Goal: Task Accomplishment & Management: Manage account settings

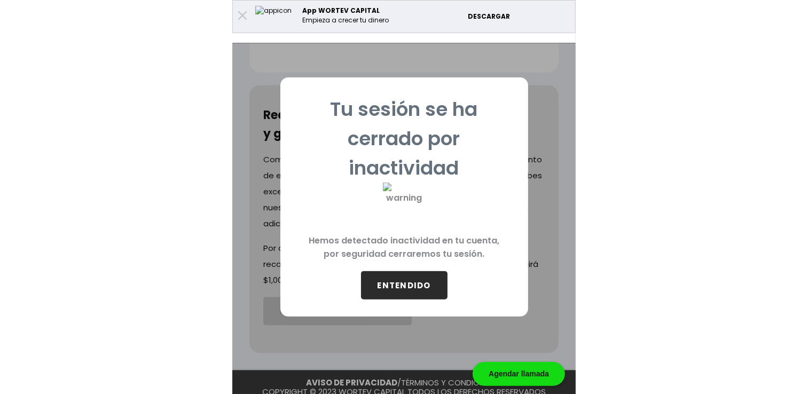
scroll to position [468, 0]
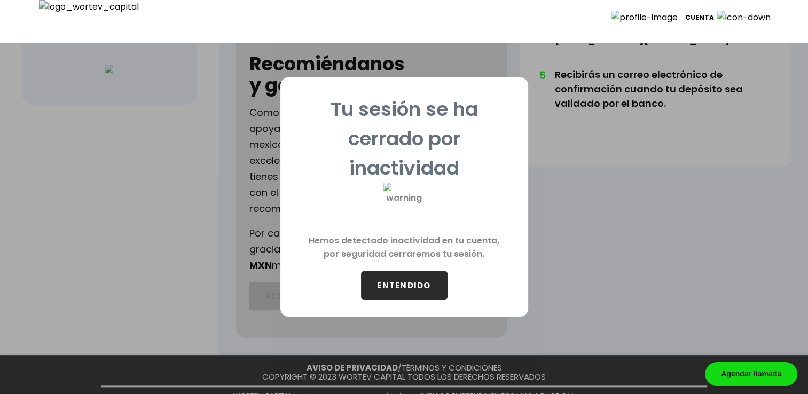
click at [343, 285] on button "ENTENDIDO" at bounding box center [404, 285] width 87 height 28
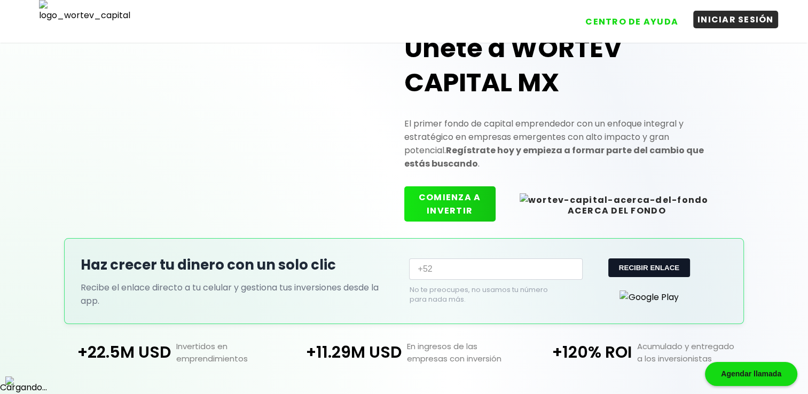
click at [343, 22] on button "INICIAR SESIÓN" at bounding box center [736, 20] width 85 height 18
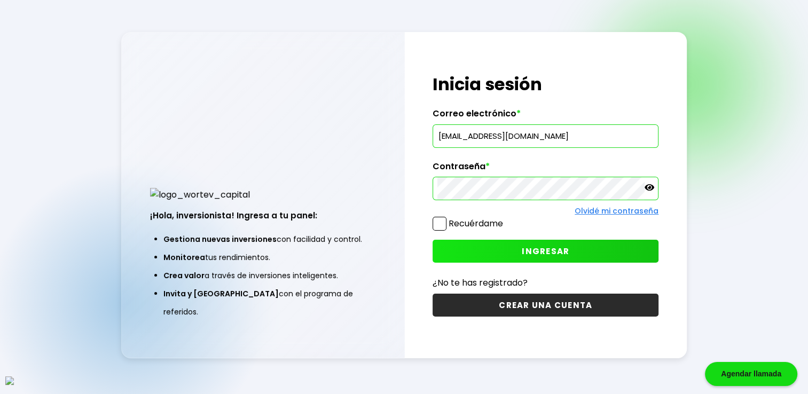
click at [343, 139] on input "dectorarmando@gmail.com" at bounding box center [546, 136] width 216 height 22
paste input "vazynizah@mailinator"
type input "[EMAIL_ADDRESS][DOMAIN_NAME]"
click at [343, 226] on span at bounding box center [440, 224] width 14 height 14
click at [343, 219] on input "Recuérdame" at bounding box center [506, 219] width 0 height 0
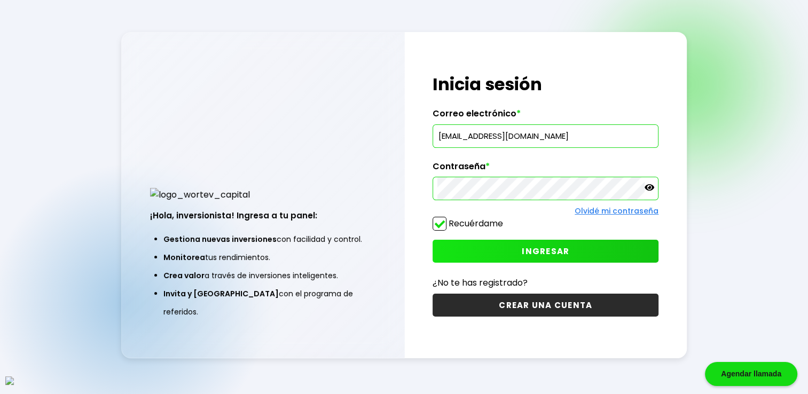
click at [343, 248] on button "INGRESAR" at bounding box center [546, 251] width 226 height 23
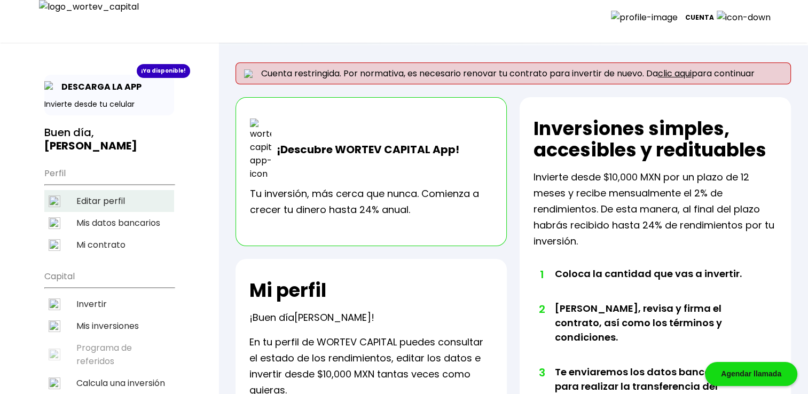
click at [83, 190] on li "Editar perfil" at bounding box center [109, 201] width 130 height 22
select select "Hombre"
select select "Secundaria"
select select "AG"
select select "BBVA Bancomer"
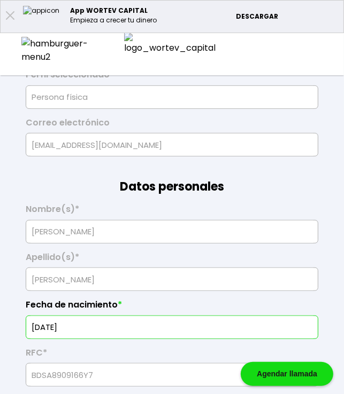
scroll to position [142, 0]
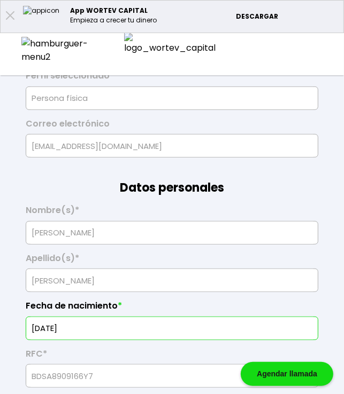
click at [24, 50] on img at bounding box center [57, 50] width 73 height 27
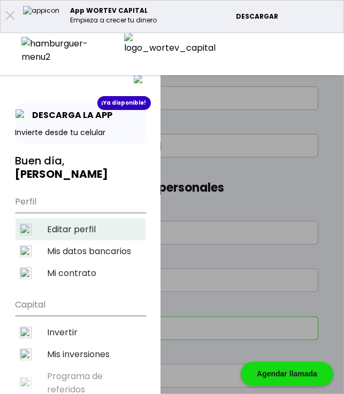
click at [80, 219] on li "Editar perfil" at bounding box center [80, 230] width 130 height 22
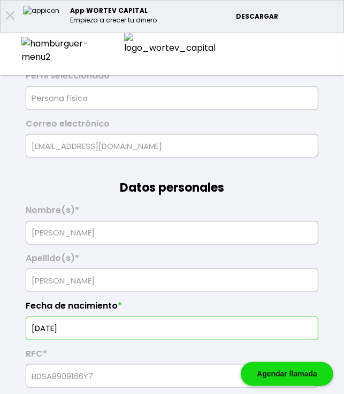
click at [32, 45] on div at bounding box center [57, 50] width 115 height 27
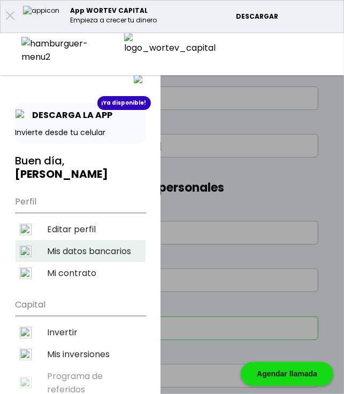
click at [75, 240] on li "Mis datos bancarios" at bounding box center [80, 251] width 130 height 22
select select "BBVA Bancomer"
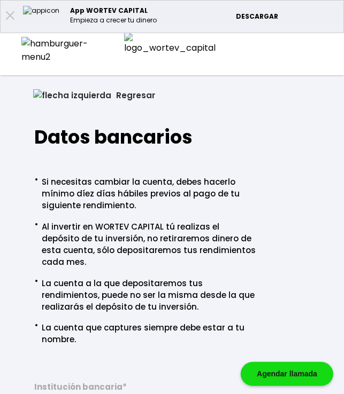
click at [29, 50] on img at bounding box center [57, 50] width 73 height 27
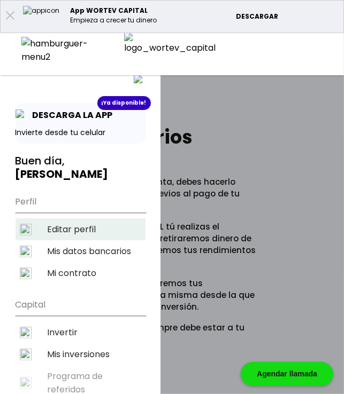
click at [86, 219] on li "Editar perfil" at bounding box center [80, 230] width 130 height 22
select select "Hombre"
select select "Secundaria"
select select "AG"
select select "BBVA Bancomer"
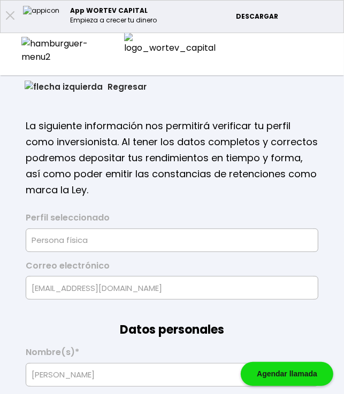
type input "[DATE]"
click at [44, 82] on button "Regresar" at bounding box center [86, 87] width 154 height 28
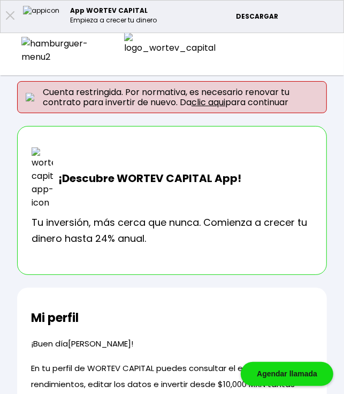
click at [32, 48] on img at bounding box center [57, 50] width 73 height 27
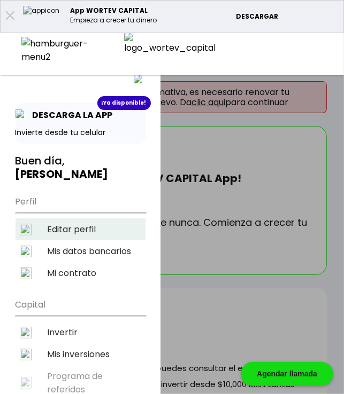
click at [83, 219] on li "Editar perfil" at bounding box center [80, 230] width 130 height 22
select select "Hombre"
select select "Secundaria"
select select "AG"
select select "BBVA Bancomer"
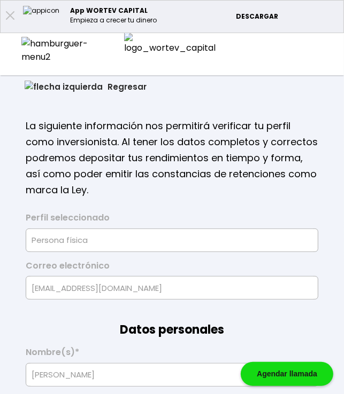
click at [53, 87] on button "Regresar" at bounding box center [86, 87] width 154 height 28
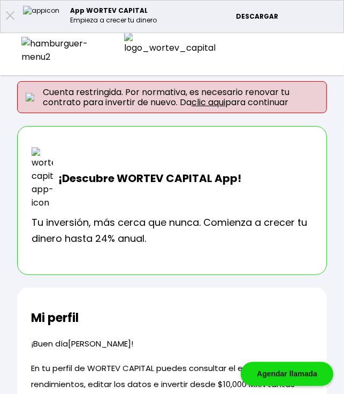
click at [24, 46] on img at bounding box center [57, 50] width 73 height 27
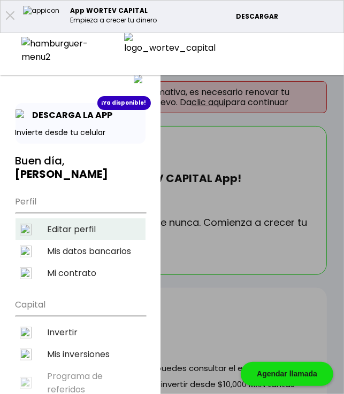
click at [57, 219] on li "Editar perfil" at bounding box center [80, 230] width 130 height 22
select select "Hombre"
select select "Secundaria"
select select "AG"
select select "BBVA Bancomer"
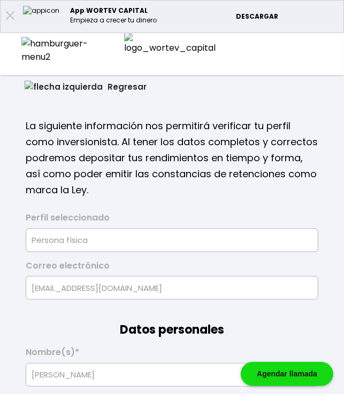
type input "[DATE]"
click at [41, 82] on button "Regresar" at bounding box center [86, 87] width 154 height 28
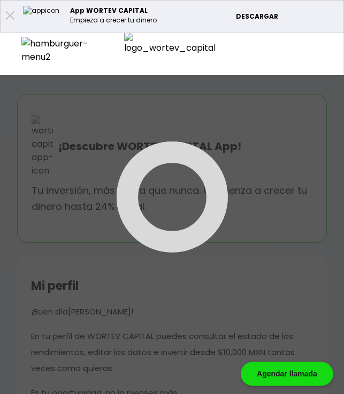
click at [25, 50] on img at bounding box center [57, 50] width 73 height 27
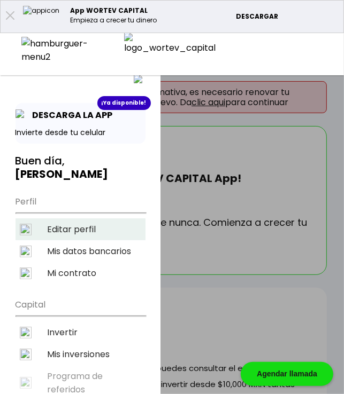
click at [63, 219] on li "Editar perfil" at bounding box center [80, 230] width 130 height 22
select select "Hombre"
select select "Secundaria"
select select "AG"
select select "BBVA Bancomer"
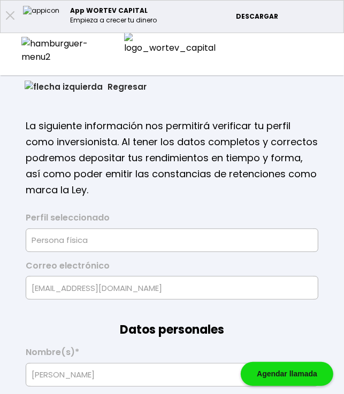
type input "[DATE]"
click at [44, 87] on button "Regresar" at bounding box center [86, 87] width 154 height 28
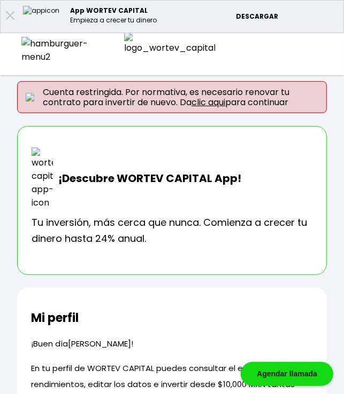
click at [26, 50] on img at bounding box center [57, 50] width 73 height 27
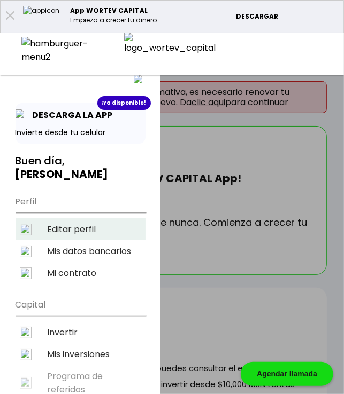
click at [78, 219] on li "Editar perfil" at bounding box center [80, 230] width 130 height 22
select select "Hombre"
select select "Secundaria"
select select "AG"
select select "BBVA Bancomer"
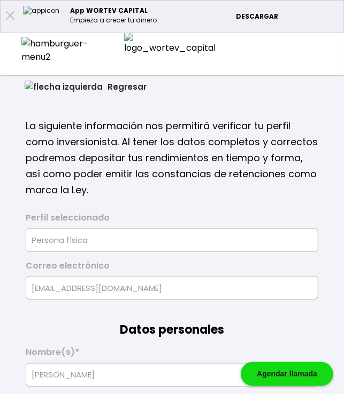
select select "Hombre"
select select "Secundaria"
select select "AG"
select select "BBVA Bancomer"
click at [52, 87] on button "Regresar" at bounding box center [86, 87] width 154 height 28
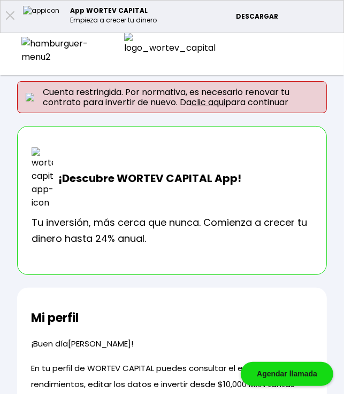
click at [36, 48] on div at bounding box center [57, 50] width 115 height 27
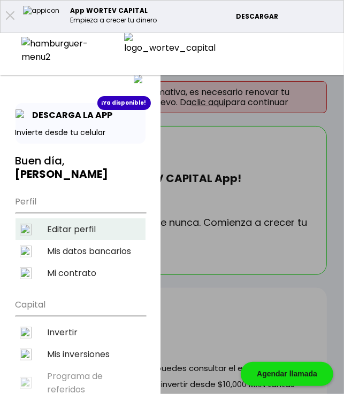
click at [88, 219] on li "Editar perfil" at bounding box center [80, 230] width 130 height 22
select select "Hombre"
select select "Secundaria"
select select "AG"
select select "BBVA Bancomer"
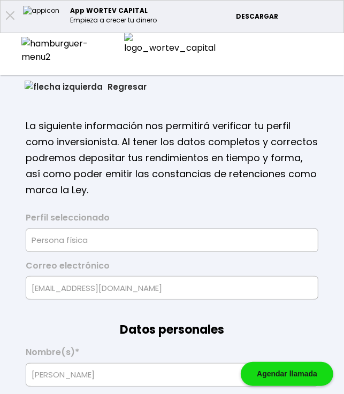
click at [30, 82] on img at bounding box center [64, 87] width 78 height 12
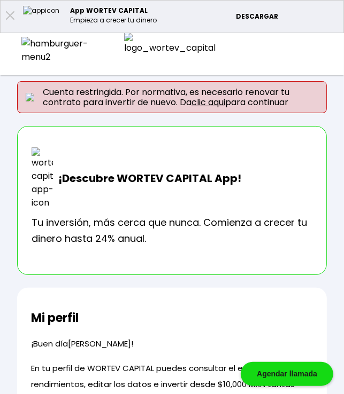
click at [27, 55] on div at bounding box center [57, 50] width 115 height 27
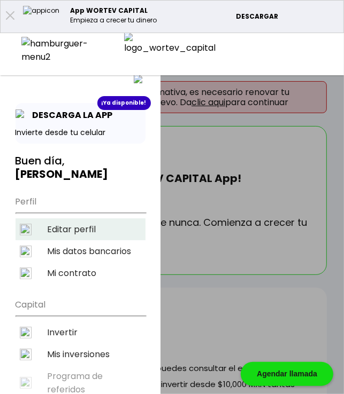
click at [71, 219] on li "Editar perfil" at bounding box center [80, 230] width 130 height 22
select select "Hombre"
select select "Secundaria"
select select "AG"
select select "BBVA Bancomer"
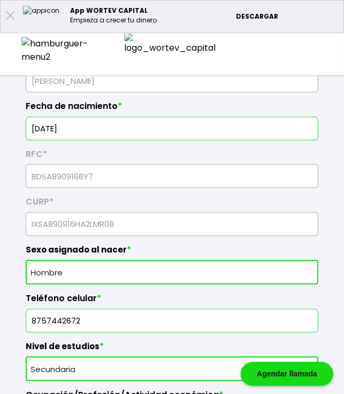
scroll to position [374, 0]
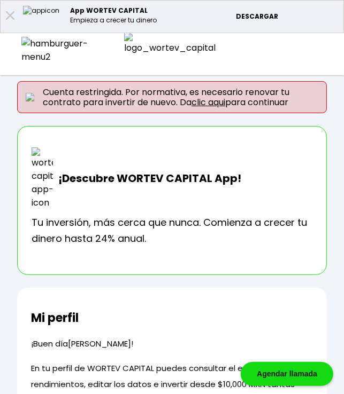
click at [21, 48] on img at bounding box center [57, 50] width 73 height 27
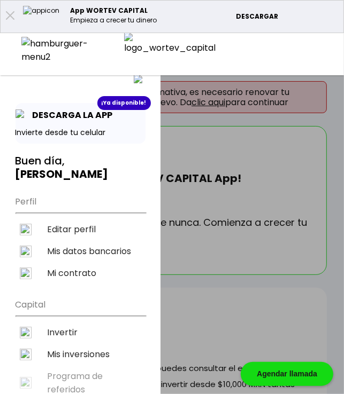
click at [80, 219] on li "Editar perfil" at bounding box center [80, 230] width 130 height 22
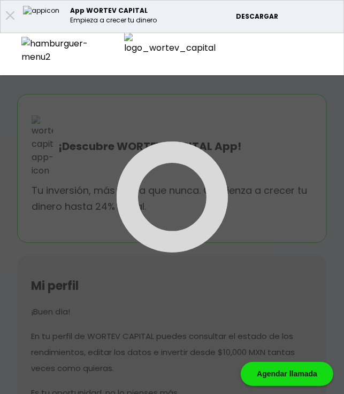
click at [49, 125] on div at bounding box center [172, 197] width 344 height 394
click at [25, 43] on div "Cuenta Editar perfil Cerrar sesión" at bounding box center [172, 50] width 344 height 35
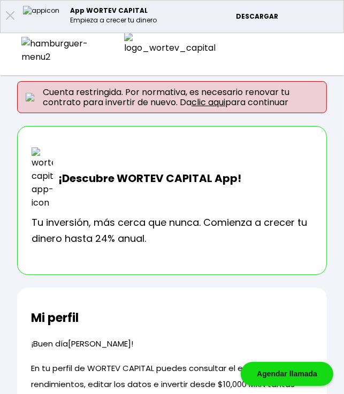
click at [28, 52] on img at bounding box center [57, 50] width 73 height 27
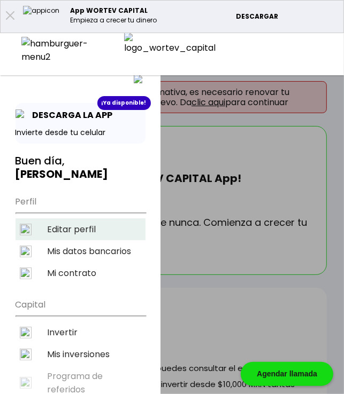
click at [63, 219] on li "Editar perfil" at bounding box center [80, 230] width 130 height 22
select select "Hombre"
select select "Secundaria"
select select "AG"
select select "BBVA Bancomer"
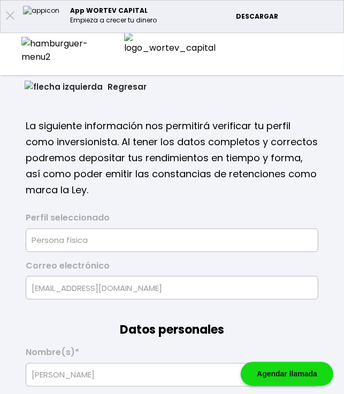
type input "[DATE]"
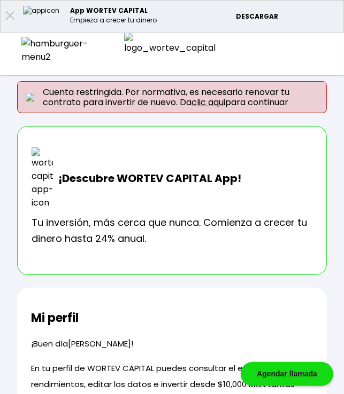
click at [27, 45] on img at bounding box center [57, 50] width 73 height 27
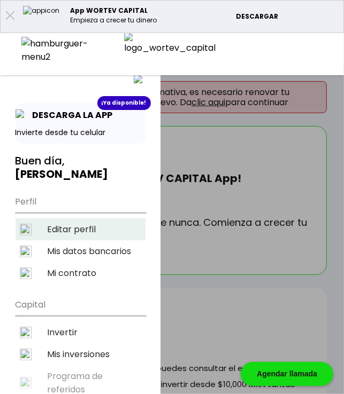
click at [98, 219] on li "Editar perfil" at bounding box center [80, 230] width 130 height 22
select select "Hombre"
select select "Secundaria"
select select "AG"
select select "BBVA Bancomer"
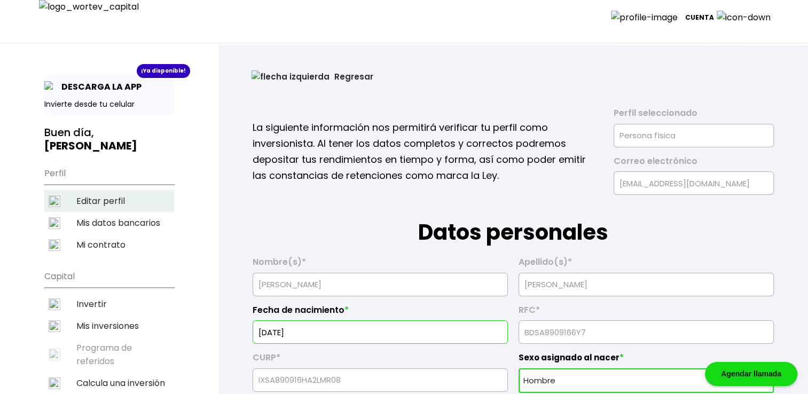
click at [103, 190] on li "Editar perfil" at bounding box center [109, 201] width 130 height 22
click at [100, 190] on li "Editar perfil" at bounding box center [109, 201] width 130 height 22
click at [120, 212] on li "Mis datos bancarios" at bounding box center [109, 223] width 130 height 22
select select "BBVA Bancomer"
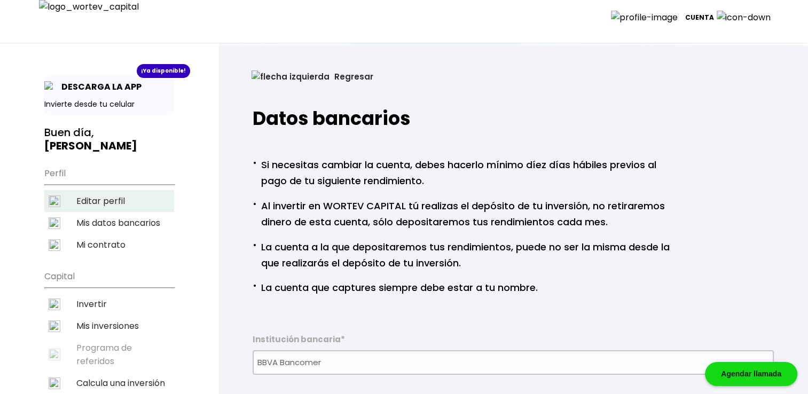
click at [109, 190] on li "Editar perfil" at bounding box center [109, 201] width 130 height 22
select select "Hombre"
select select "Secundaria"
select select "AG"
select select "BBVA Bancomer"
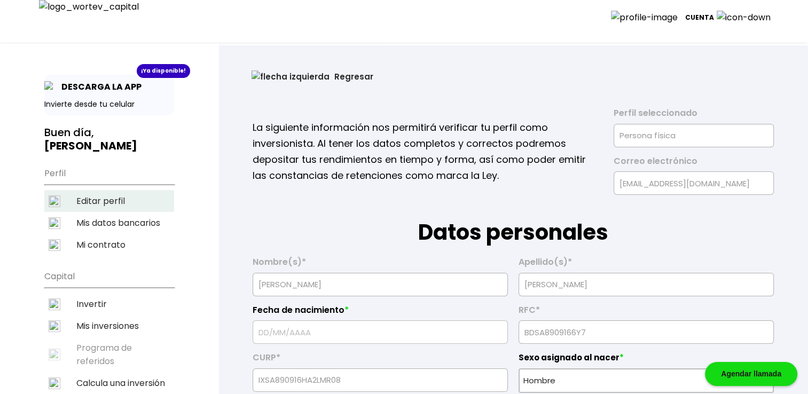
type input "[DATE]"
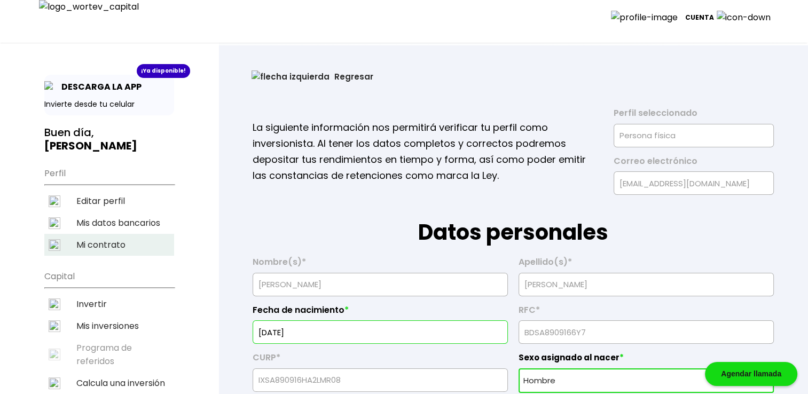
click at [99, 234] on li "Mi contrato" at bounding box center [109, 245] width 130 height 22
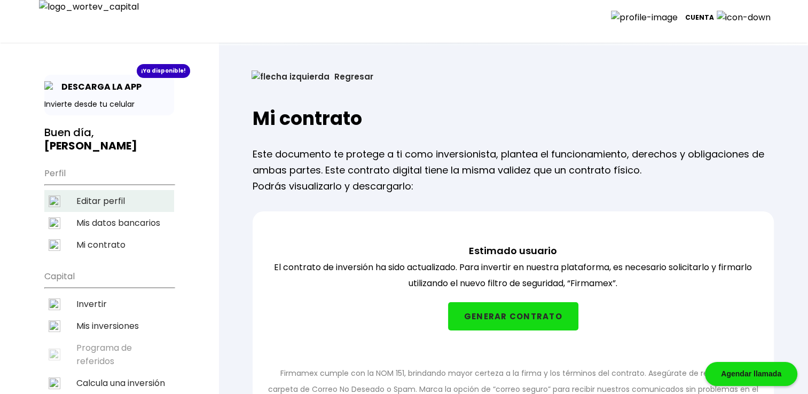
click at [103, 190] on li "Editar perfil" at bounding box center [109, 201] width 130 height 22
select select "Hombre"
select select "Secundaria"
select select "AG"
select select "BBVA Bancomer"
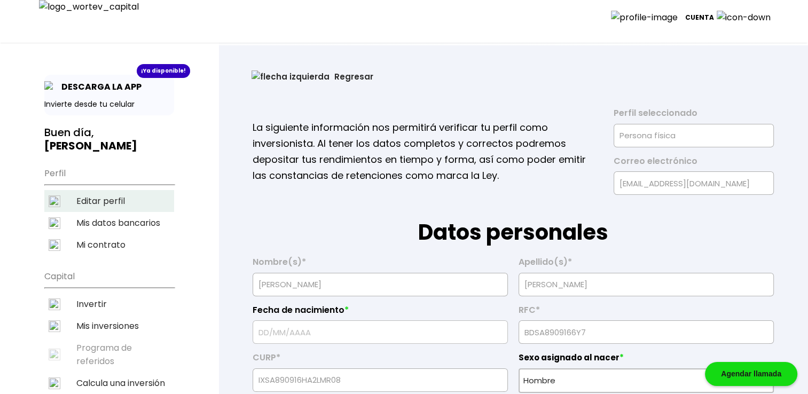
type input "[DATE]"
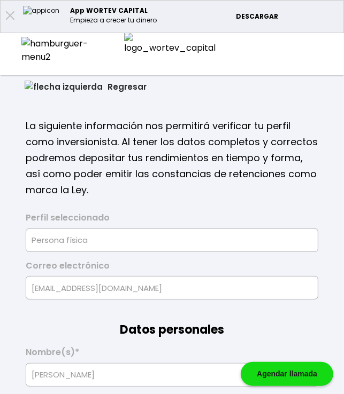
click at [52, 83] on button "Regresar" at bounding box center [86, 87] width 154 height 28
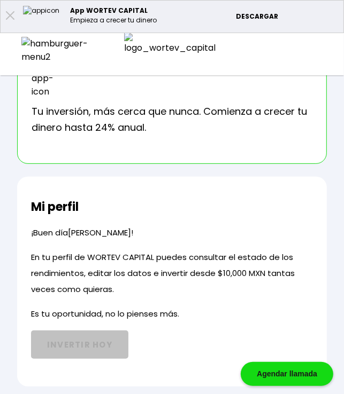
scroll to position [107, 0]
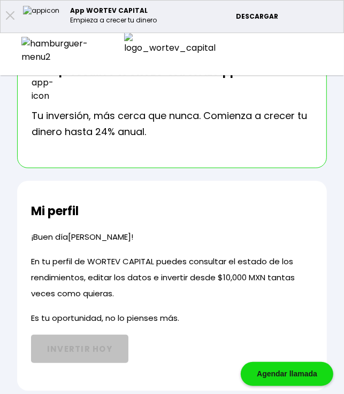
click at [21, 44] on div at bounding box center [57, 50] width 115 height 27
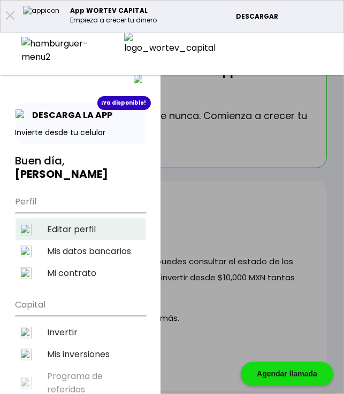
click at [77, 219] on li "Editar perfil" at bounding box center [80, 230] width 130 height 22
select select "Hombre"
select select "Secundaria"
select select "AG"
select select "BBVA Bancomer"
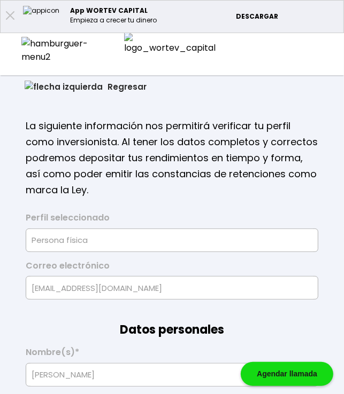
click at [62, 82] on button "Regresar" at bounding box center [86, 87] width 154 height 28
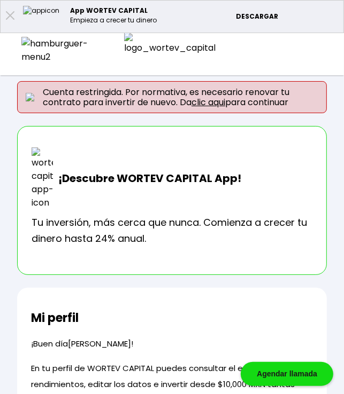
click at [23, 43] on div "Cuenta Editar perfil Cerrar sesión" at bounding box center [172, 50] width 344 height 35
click at [33, 54] on div at bounding box center [57, 50] width 115 height 27
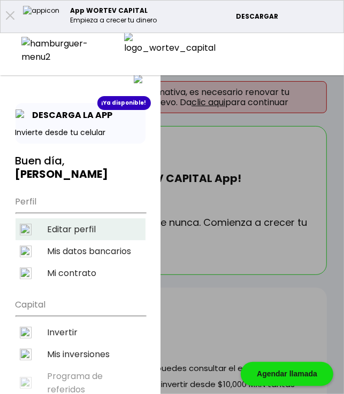
click at [77, 219] on li "Editar perfil" at bounding box center [80, 230] width 130 height 22
select select "Hombre"
select select "Secundaria"
select select "AG"
select select "BBVA Bancomer"
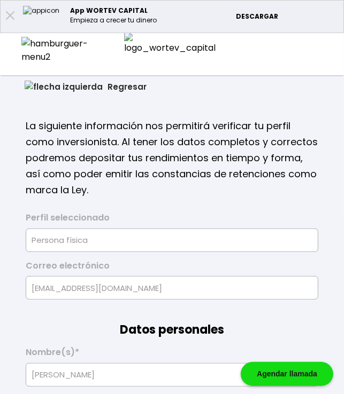
click at [56, 84] on button "Regresar" at bounding box center [86, 87] width 154 height 28
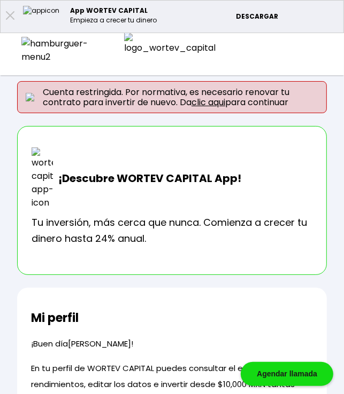
click at [25, 53] on div at bounding box center [57, 50] width 115 height 27
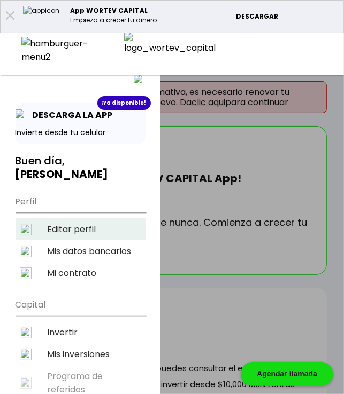
click at [75, 219] on li "Editar perfil" at bounding box center [80, 230] width 130 height 22
select select "Hombre"
select select "Secundaria"
select select "AG"
select select "BBVA Bancomer"
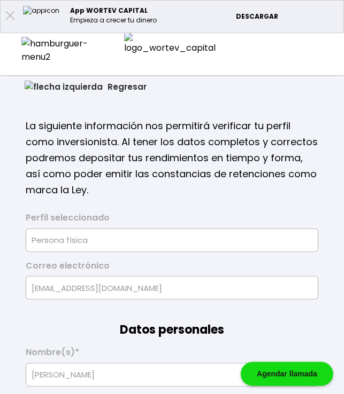
type input "[DATE]"
click at [55, 86] on button "Regresar" at bounding box center [86, 87] width 154 height 28
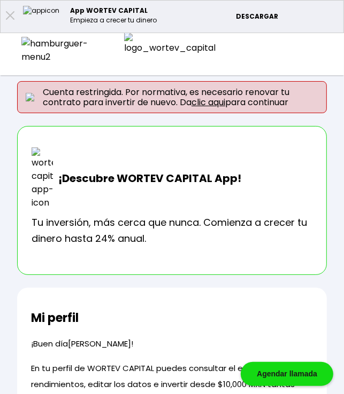
click at [32, 44] on div at bounding box center [57, 50] width 115 height 27
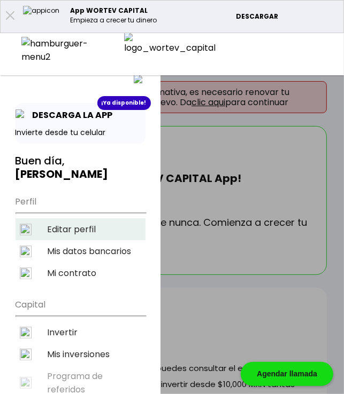
click at [69, 219] on li "Editar perfil" at bounding box center [80, 230] width 130 height 22
select select "Hombre"
select select "Secundaria"
select select "AG"
select select "BBVA Bancomer"
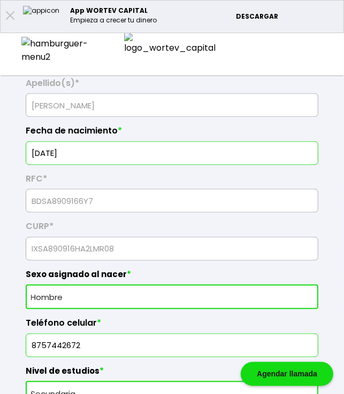
scroll to position [321, 0]
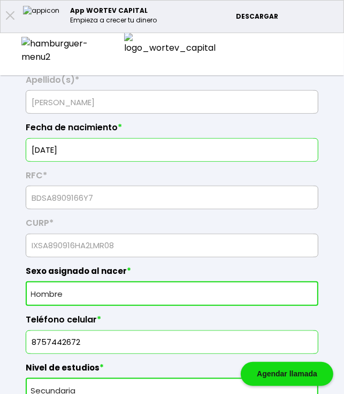
click at [125, 298] on select "Sexo asignado al nacer Hombre Mujer Prefiero no contestar" at bounding box center [172, 294] width 292 height 25
select select "Mujer"
click at [26, 282] on select "Sexo asignado al nacer Hombre Mujer Prefiero no contestar" at bounding box center [172, 294] width 292 height 25
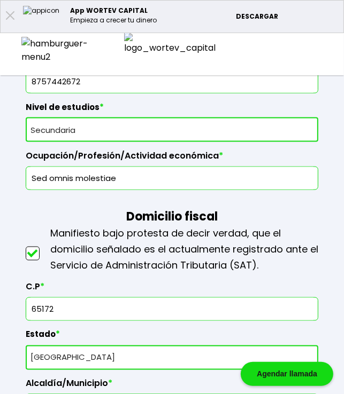
scroll to position [588, 0]
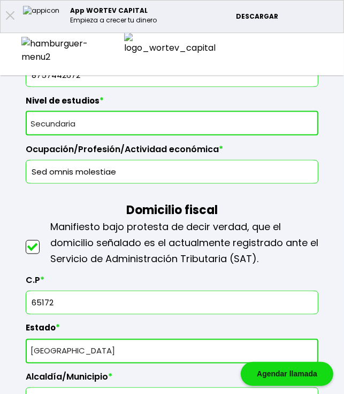
click at [103, 292] on input "65172" at bounding box center [171, 303] width 283 height 22
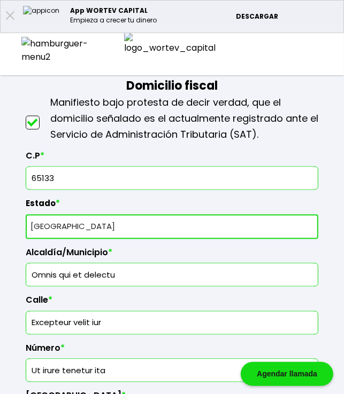
type input "65133"
select select "Hombre"
type input "65172"
click at [28, 48] on img at bounding box center [57, 50] width 73 height 27
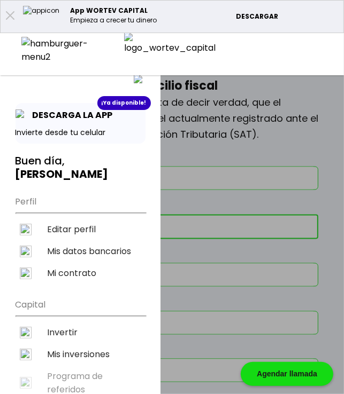
click at [134, 81] on img at bounding box center [140, 81] width 12 height 12
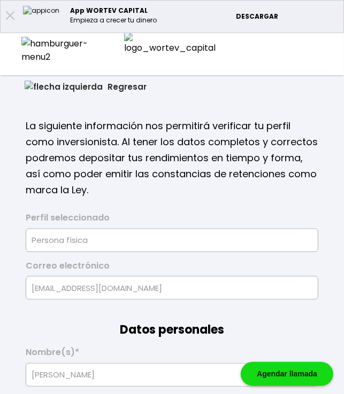
scroll to position [0, 0]
click at [49, 88] on button "Regresar" at bounding box center [86, 87] width 154 height 28
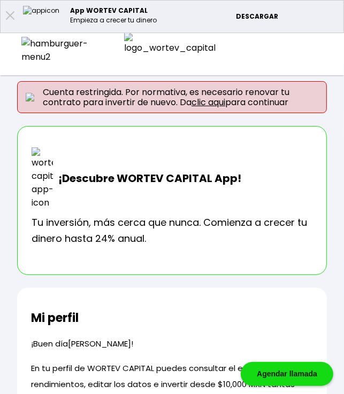
click at [24, 47] on img at bounding box center [57, 50] width 73 height 27
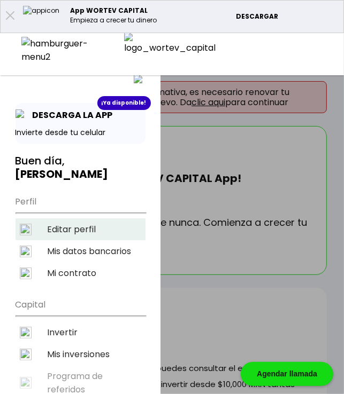
click at [73, 219] on li "Editar perfil" at bounding box center [80, 230] width 130 height 22
select select "Hombre"
select select "Secundaria"
select select "AG"
select select "BBVA Bancomer"
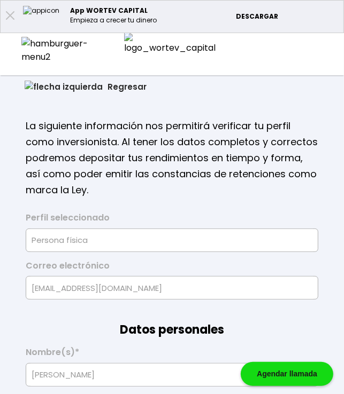
type input "[DATE]"
click at [55, 89] on button "Regresar" at bounding box center [86, 87] width 154 height 28
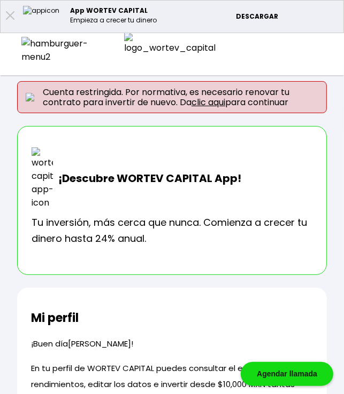
click at [21, 48] on img at bounding box center [57, 50] width 73 height 27
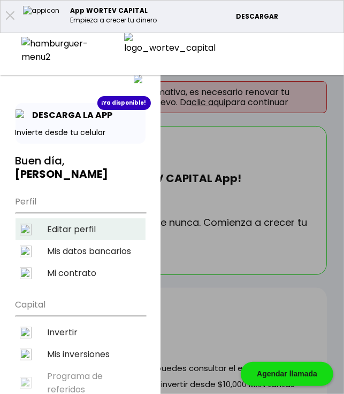
click at [64, 219] on li "Editar perfil" at bounding box center [80, 230] width 130 height 22
select select "Hombre"
select select "Secundaria"
select select "AG"
select select "BBVA Bancomer"
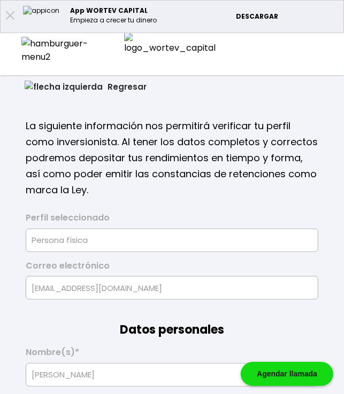
click at [45, 93] on button "Regresar" at bounding box center [86, 87] width 154 height 28
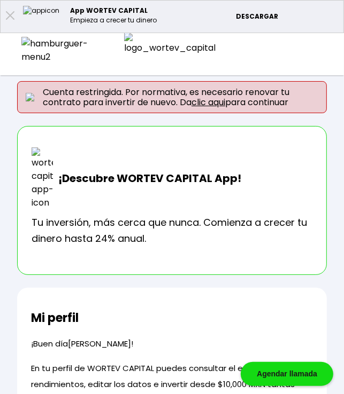
click at [20, 46] on div at bounding box center [57, 50] width 115 height 27
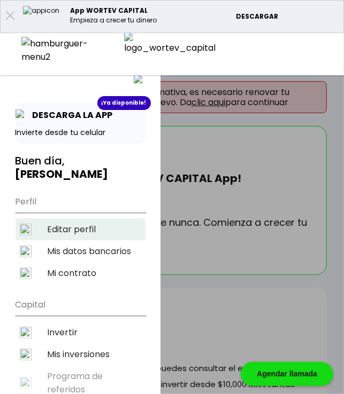
click at [75, 219] on li "Editar perfil" at bounding box center [80, 230] width 130 height 22
select select "Hombre"
select select "Secundaria"
select select "AG"
select select "BBVA Bancomer"
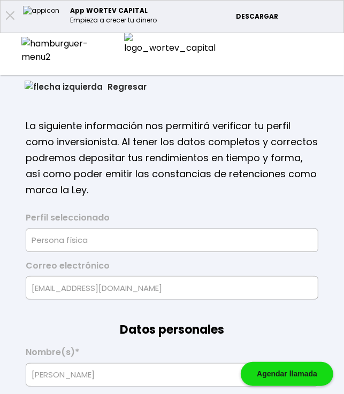
type input "[DATE]"
click at [53, 88] on button "Regresar" at bounding box center [86, 87] width 154 height 28
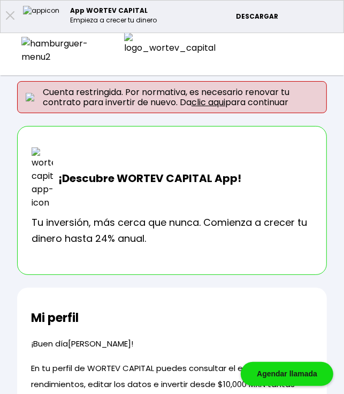
click at [21, 35] on div "Cuenta Editar perfil Cerrar sesión" at bounding box center [172, 50] width 344 height 35
click at [28, 49] on img at bounding box center [57, 50] width 73 height 27
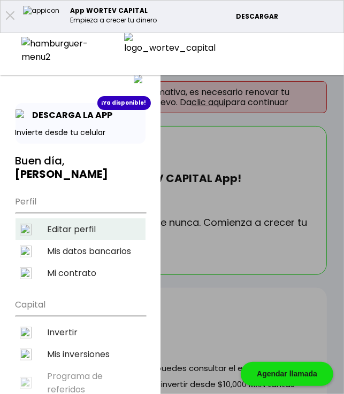
click at [90, 219] on li "Editar perfil" at bounding box center [80, 230] width 130 height 22
select select "Hombre"
select select "Secundaria"
select select "AG"
select select "BBVA Bancomer"
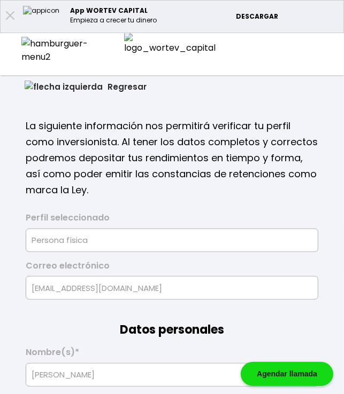
type input "[DATE]"
